Goal: Task Accomplishment & Management: Manage account settings

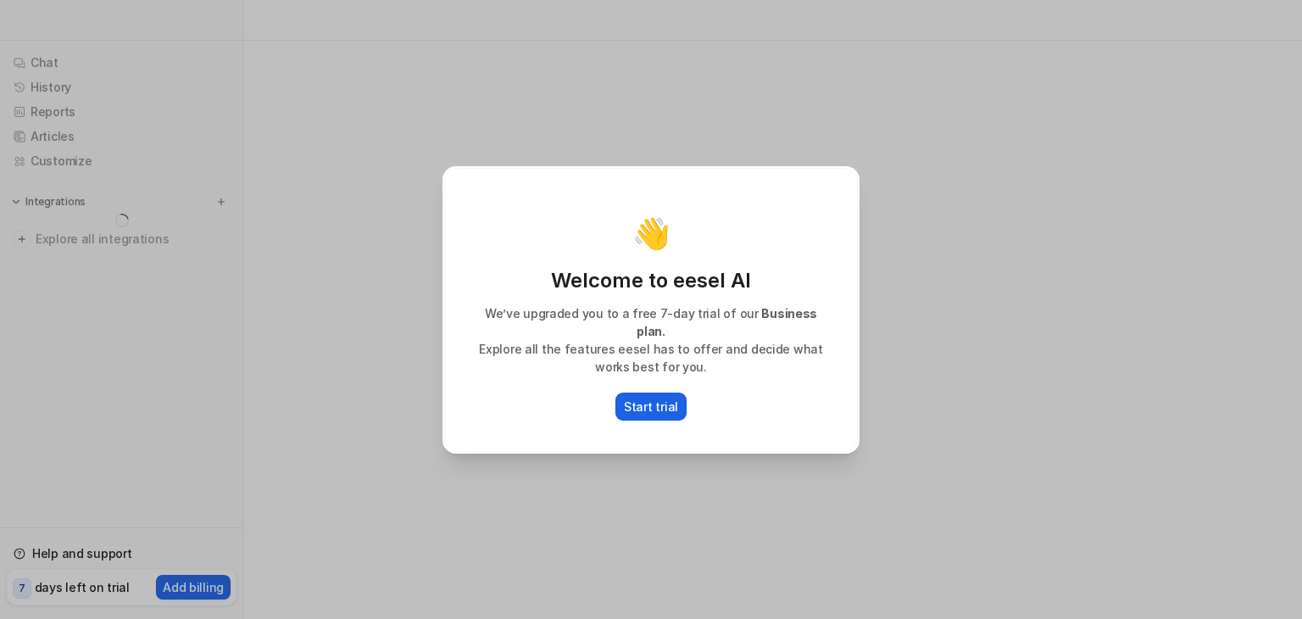
drag, startPoint x: 644, startPoint y: 379, endPoint x: 655, endPoint y: 401, distance: 24.3
click at [645, 384] on div "👋 Welcome to eesel AI We’ve upgraded you to a free 7-day trial of our Business …" at bounding box center [651, 310] width 414 height 284
click at [655, 401] on p "Start trial" at bounding box center [651, 407] width 54 height 18
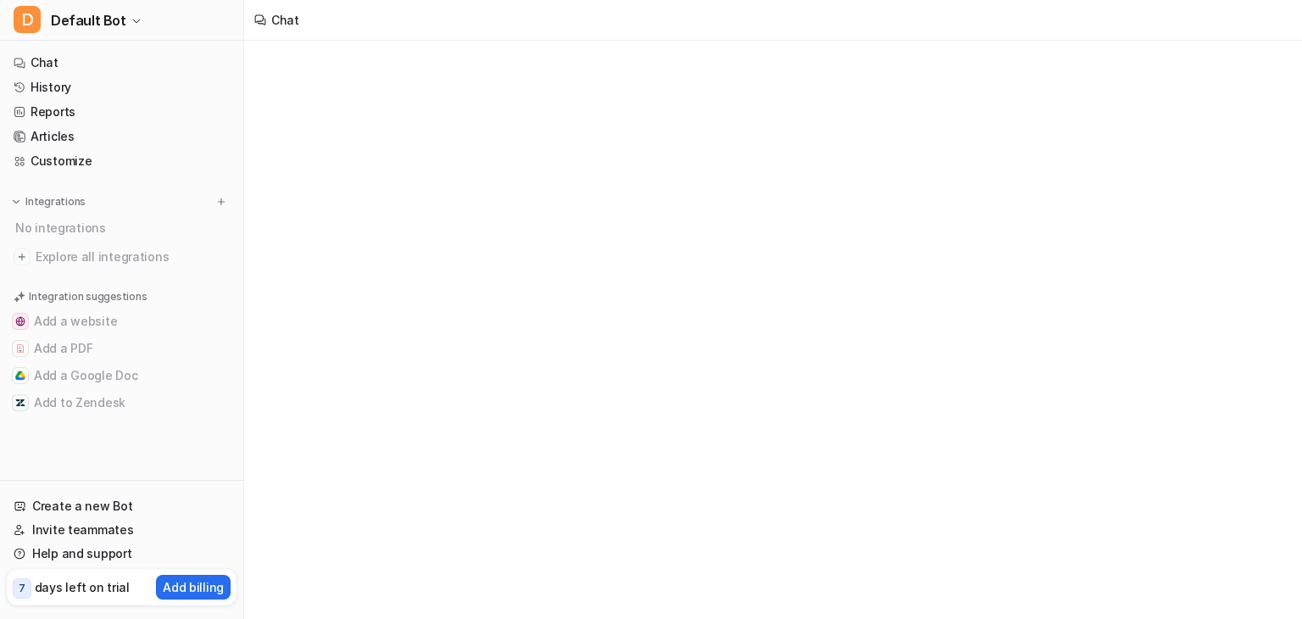
click at [657, 265] on div "Chat" at bounding box center [651, 309] width 1302 height 619
click at [85, 254] on span "Explore all integrations" at bounding box center [133, 256] width 194 height 27
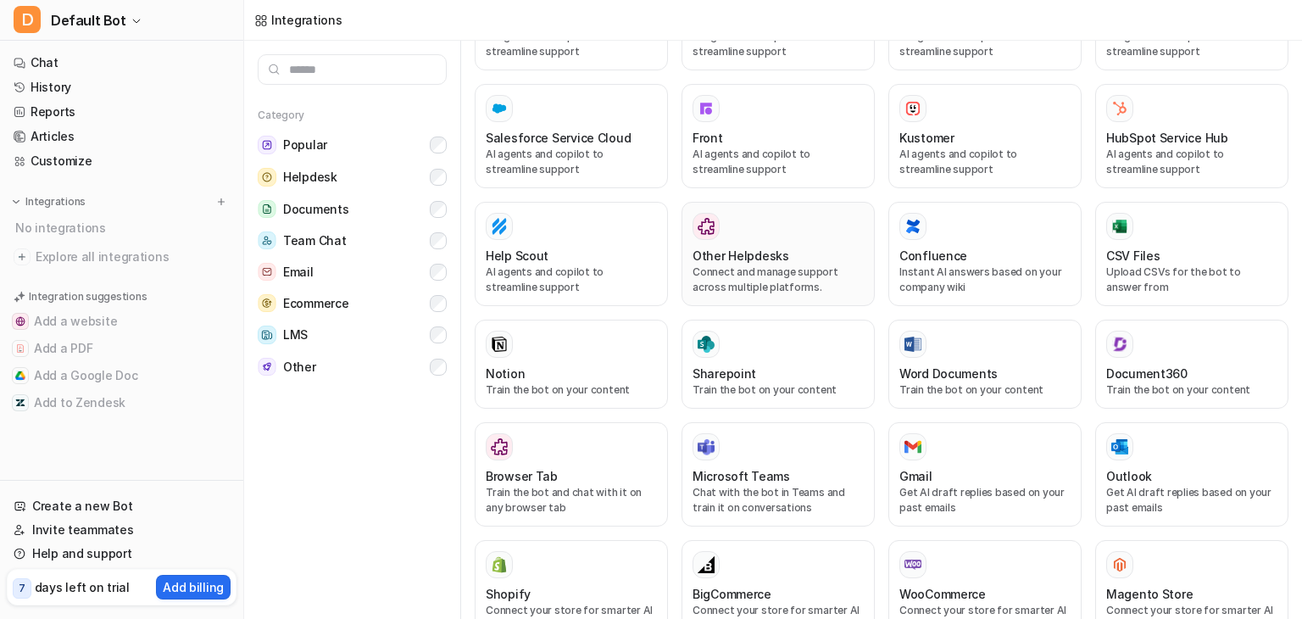
scroll to position [284, 0]
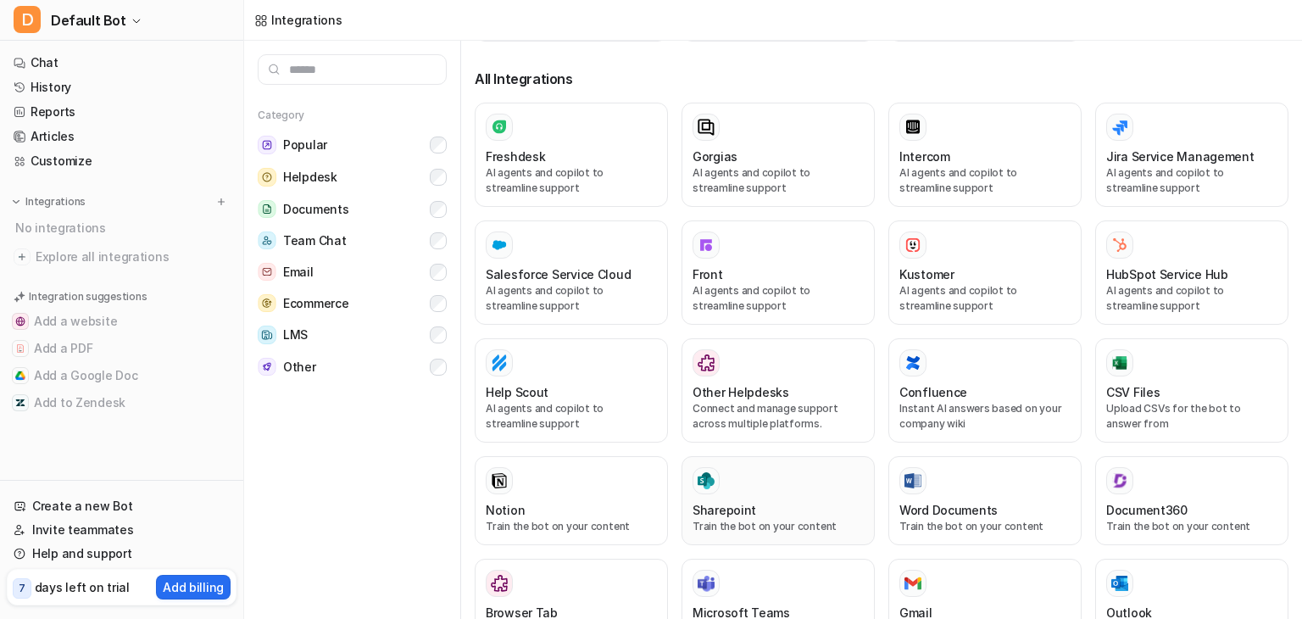
click at [779, 467] on div at bounding box center [778, 480] width 171 height 27
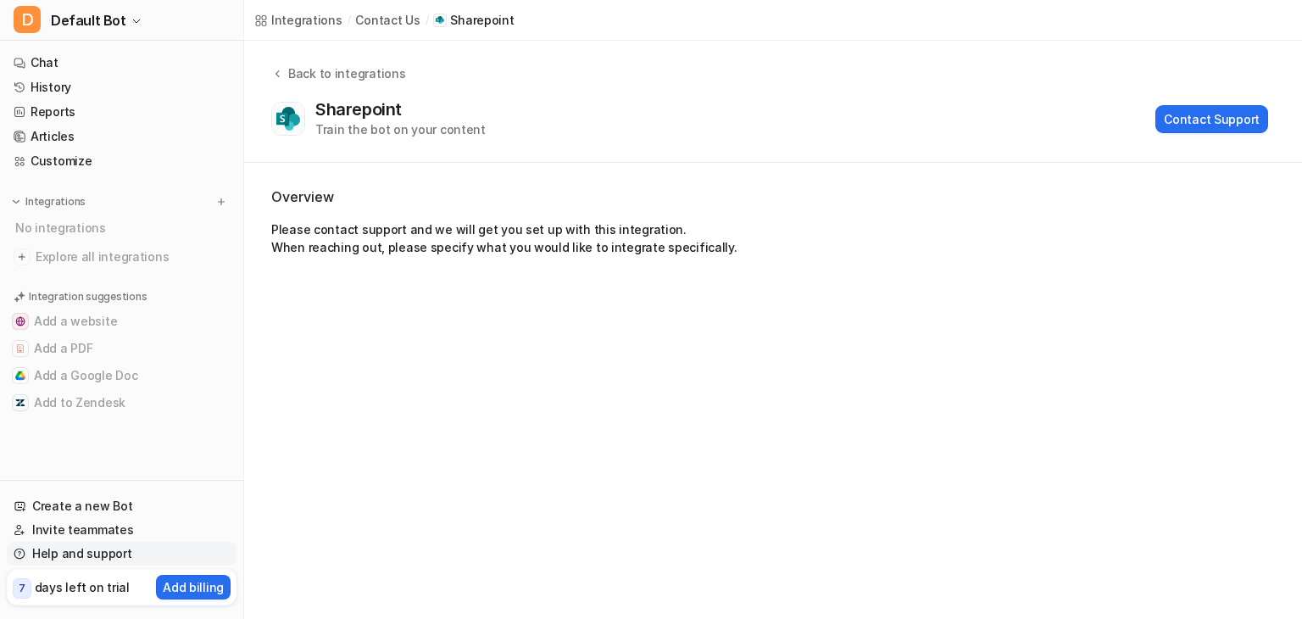
click at [22, 544] on link "Help and support" at bounding box center [122, 554] width 230 height 24
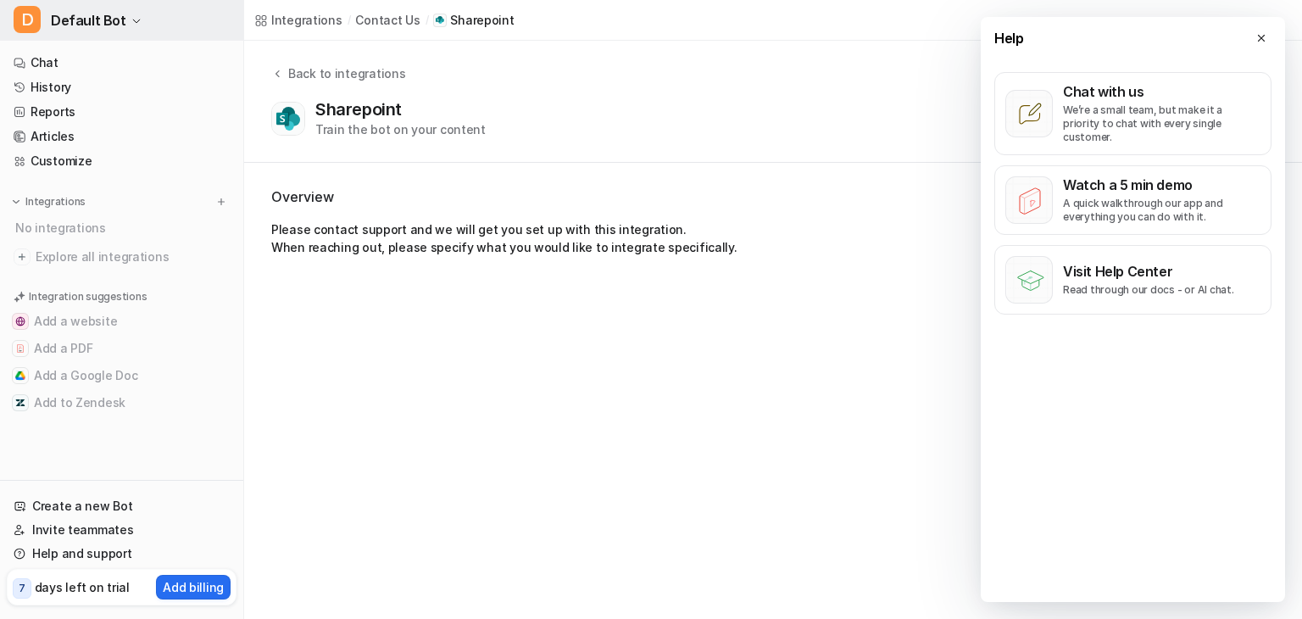
click at [92, 28] on span "Default Bot" at bounding box center [88, 20] width 75 height 24
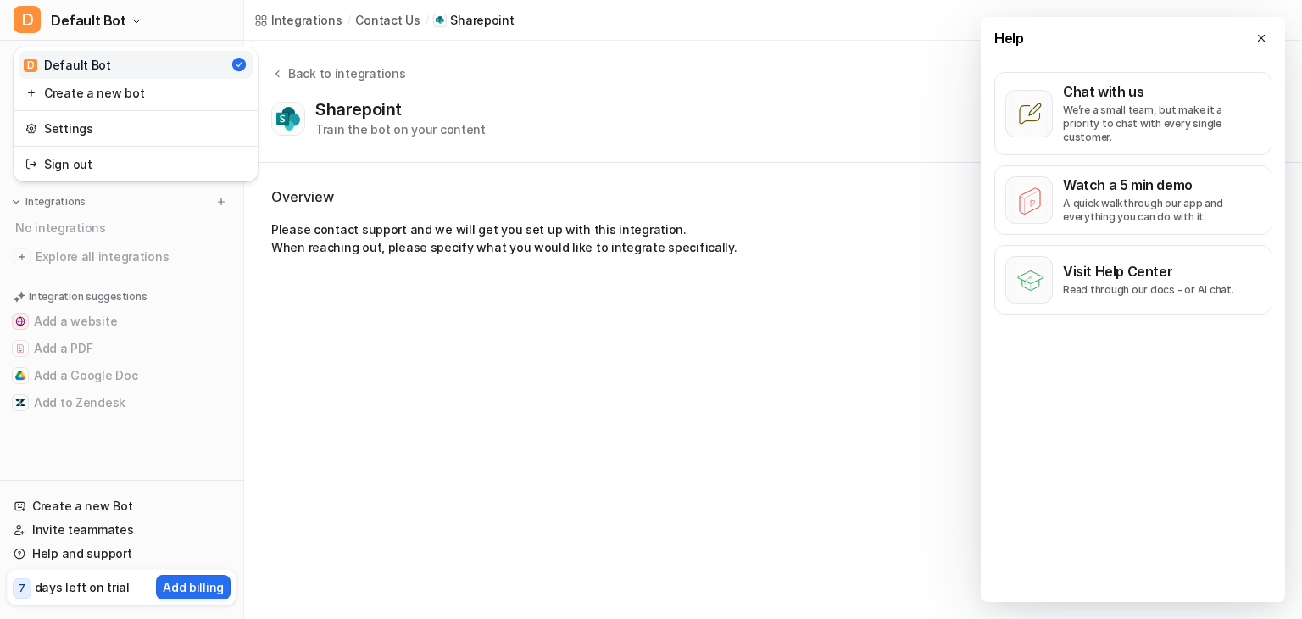
click at [74, 116] on link "Settings" at bounding box center [136, 128] width 234 height 28
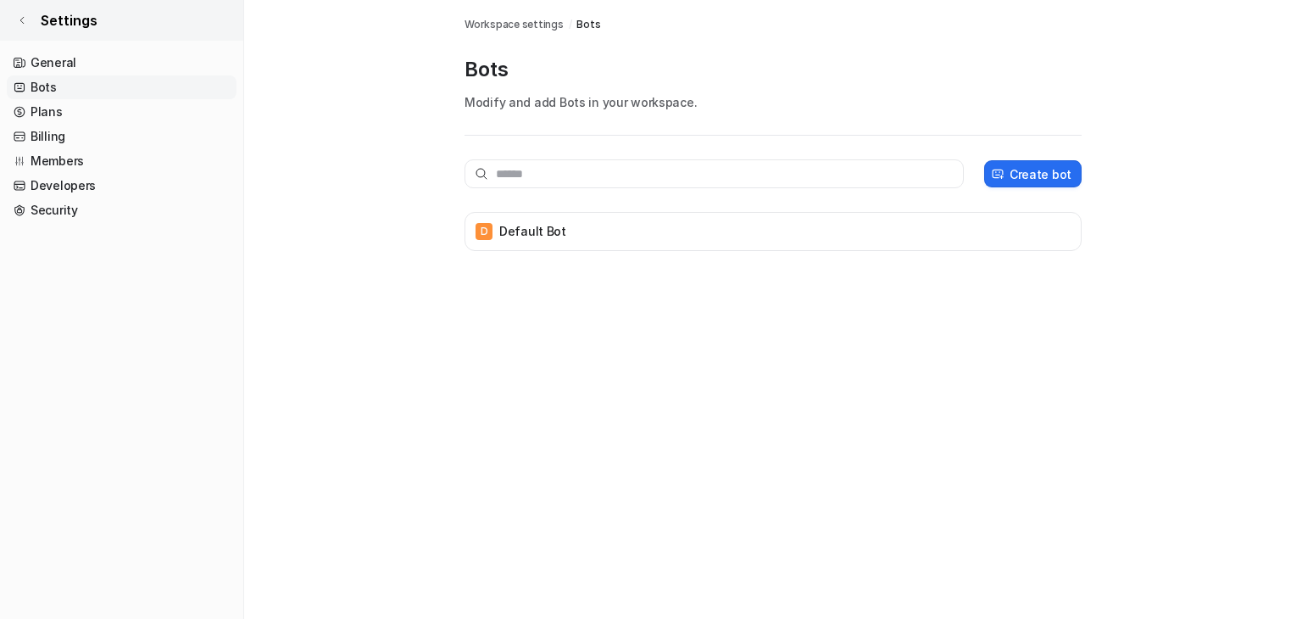
click at [63, 10] on span "Settings" at bounding box center [69, 20] width 57 height 20
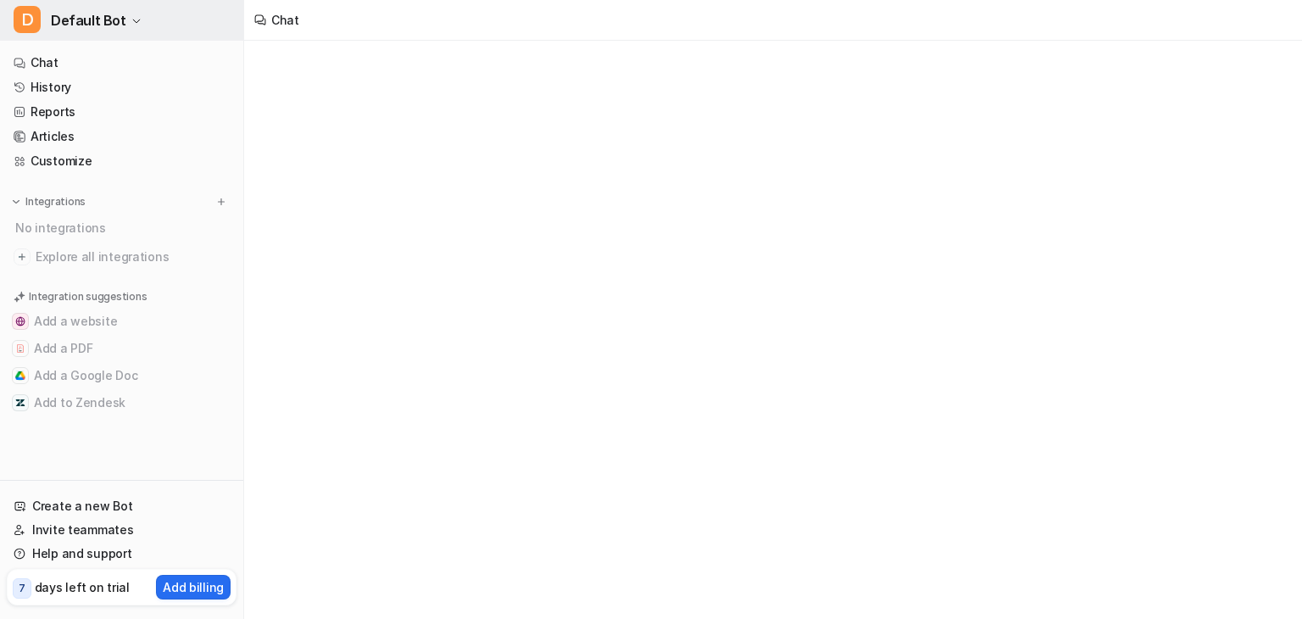
click at [37, 10] on span "D" at bounding box center [27, 19] width 27 height 27
drag, startPoint x: 35, startPoint y: 10, endPoint x: 27, endPoint y: 14, distance: 8.7
click at [34, 11] on span "D" at bounding box center [27, 19] width 27 height 27
type textarea "**********"
click at [25, 15] on span "D" at bounding box center [27, 19] width 27 height 27
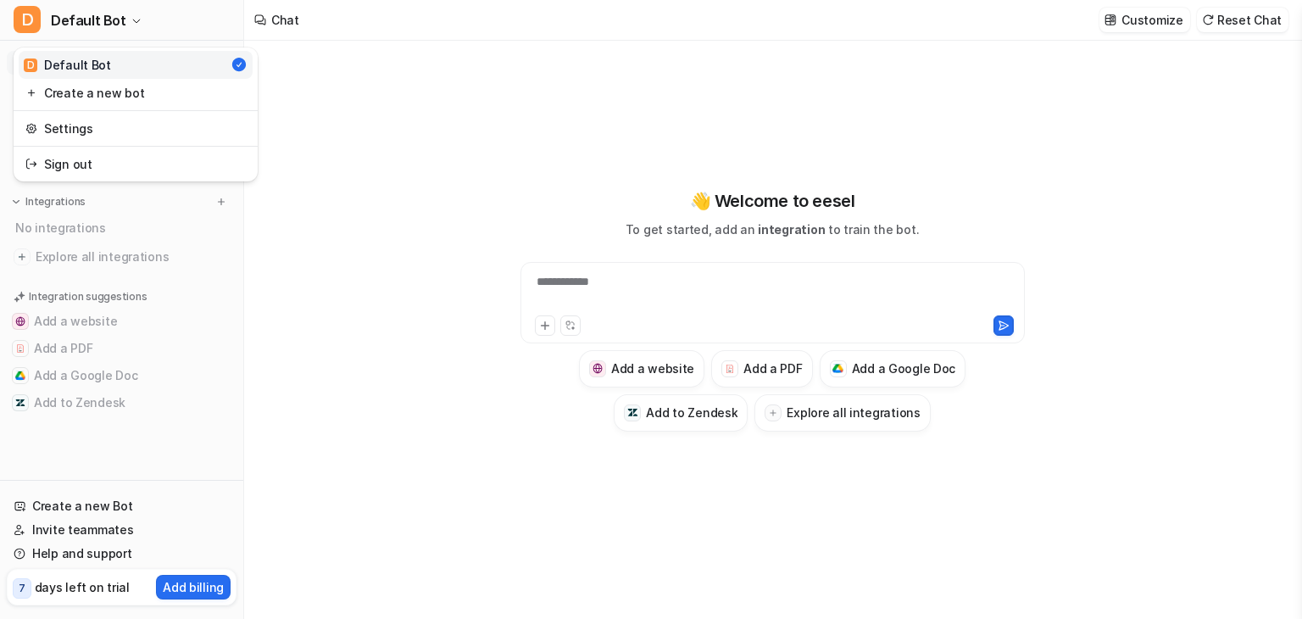
click at [636, 279] on div "**********" at bounding box center [651, 309] width 1302 height 619
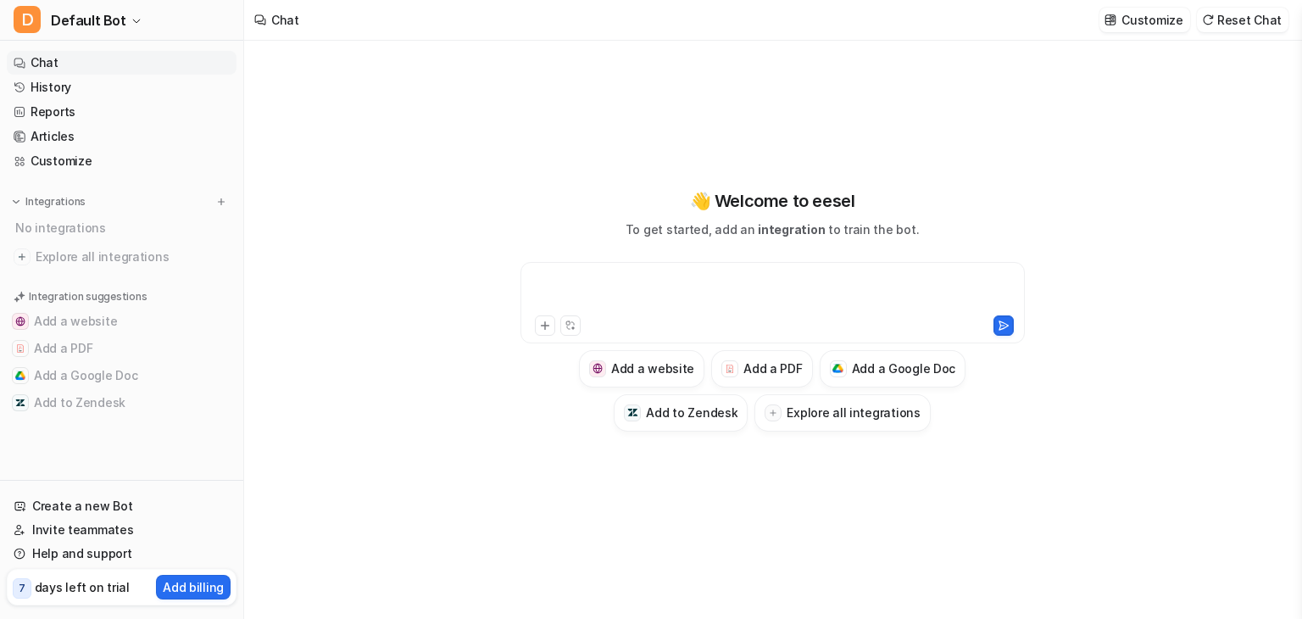
click at [636, 279] on div at bounding box center [773, 292] width 496 height 39
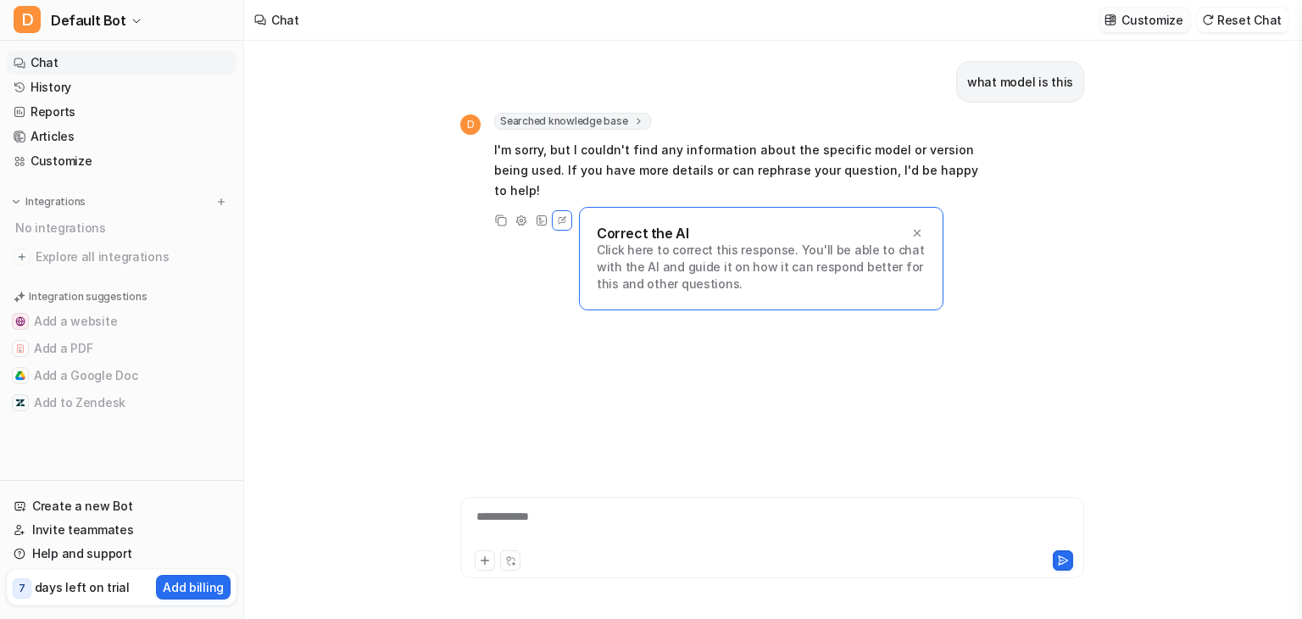
click at [1151, 18] on p "Customize" at bounding box center [1152, 20] width 61 height 18
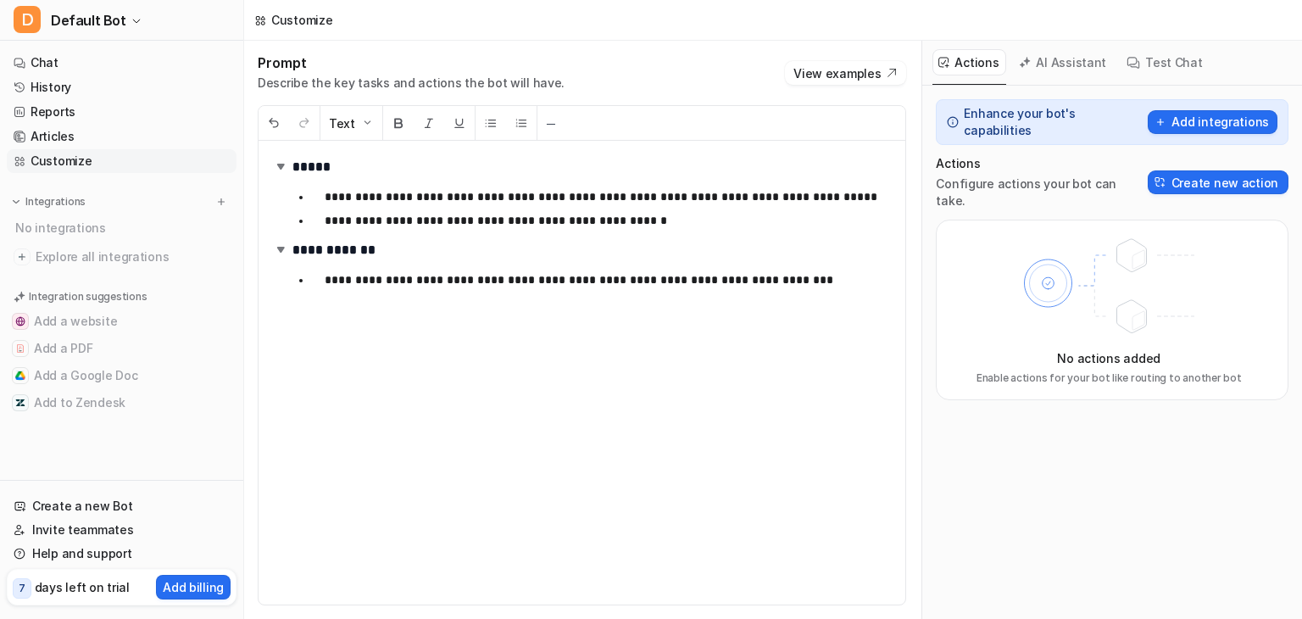
click at [1045, 67] on button "AI Assistant" at bounding box center [1063, 62] width 101 height 26
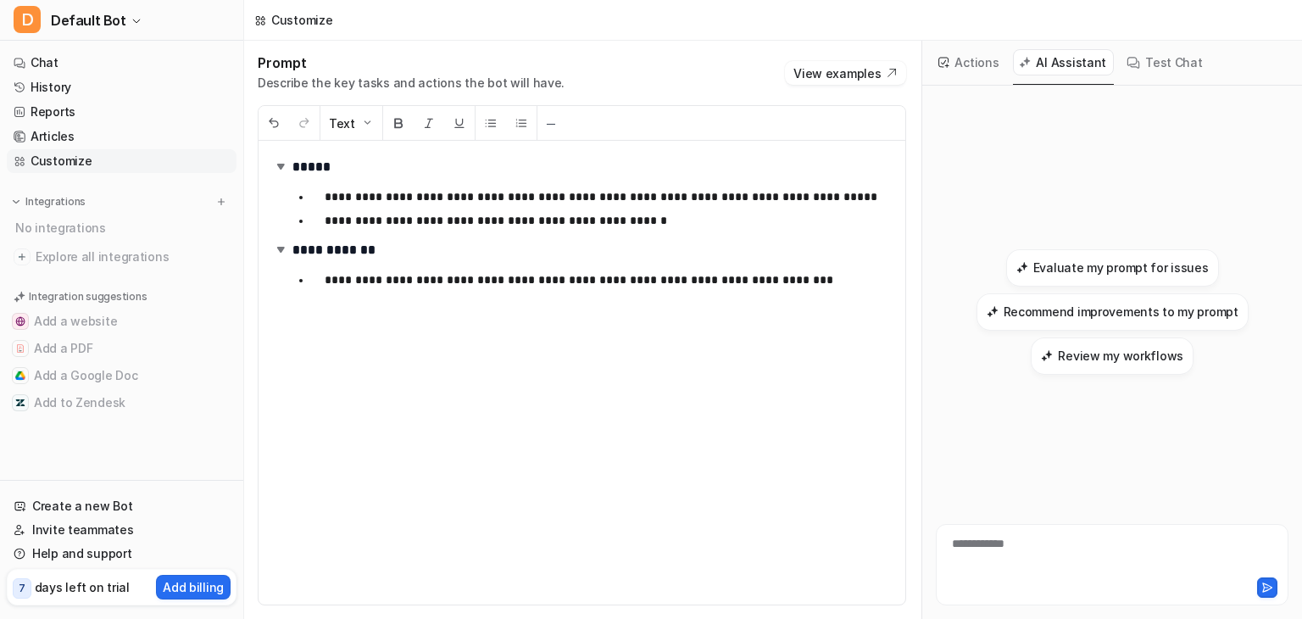
click at [984, 69] on button "Actions" at bounding box center [970, 62] width 74 height 26
